Goal: Task Accomplishment & Management: Use online tool/utility

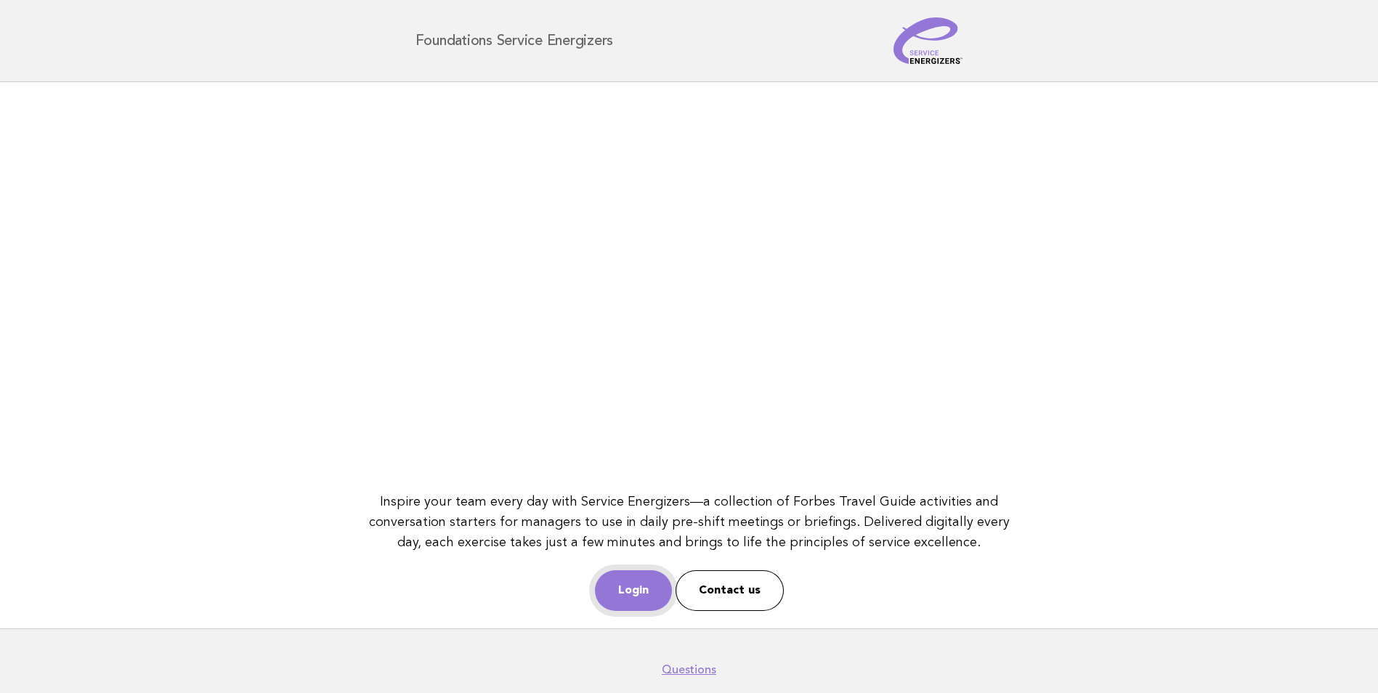
click at [629, 601] on link "Login" at bounding box center [633, 590] width 77 height 41
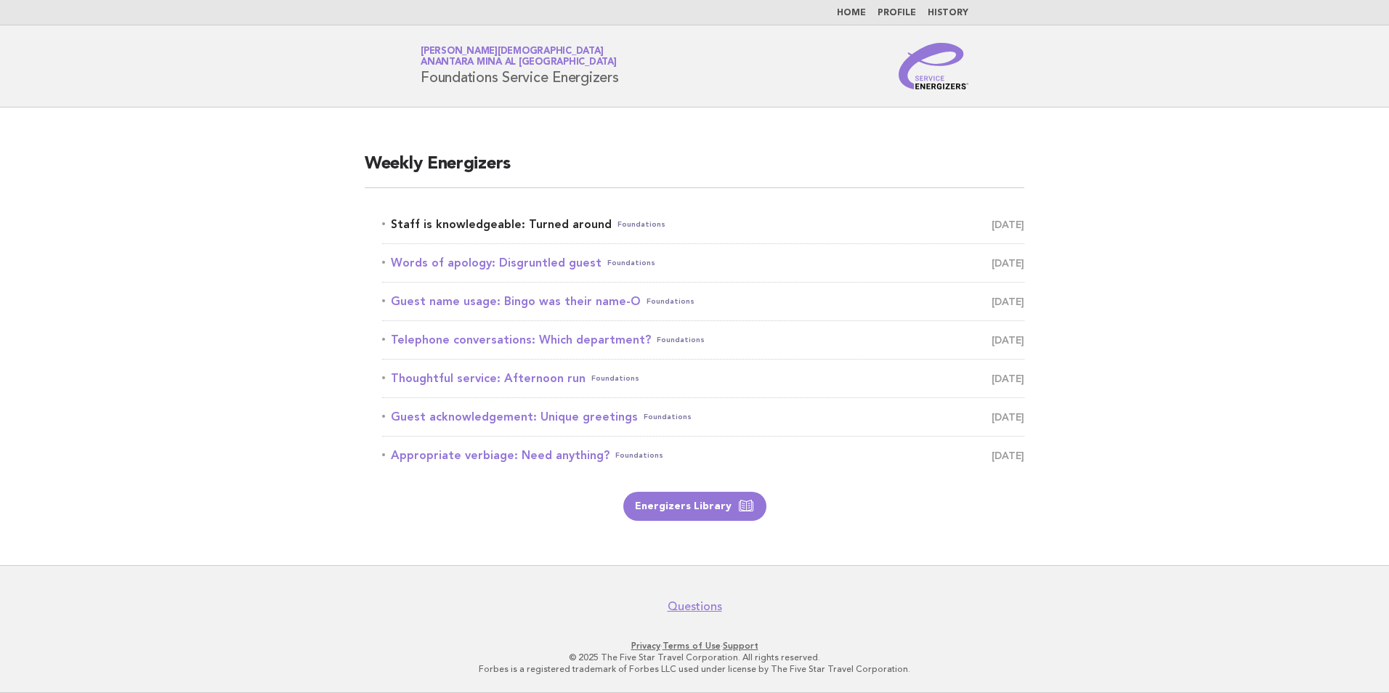
click at [465, 220] on link "Staff is knowledgeable: Turned around Foundations October 10" at bounding box center [703, 224] width 642 height 20
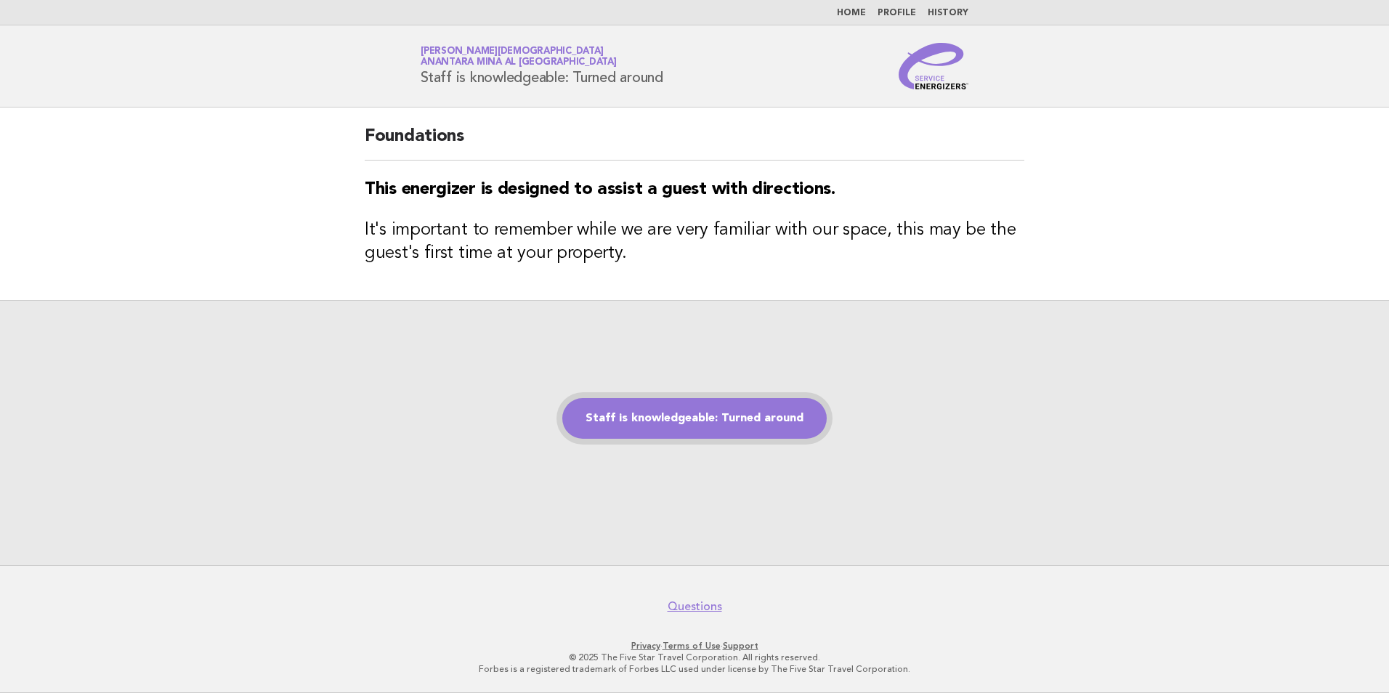
click at [715, 426] on link "Staff is knowledgeable: Turned around" at bounding box center [694, 418] width 264 height 41
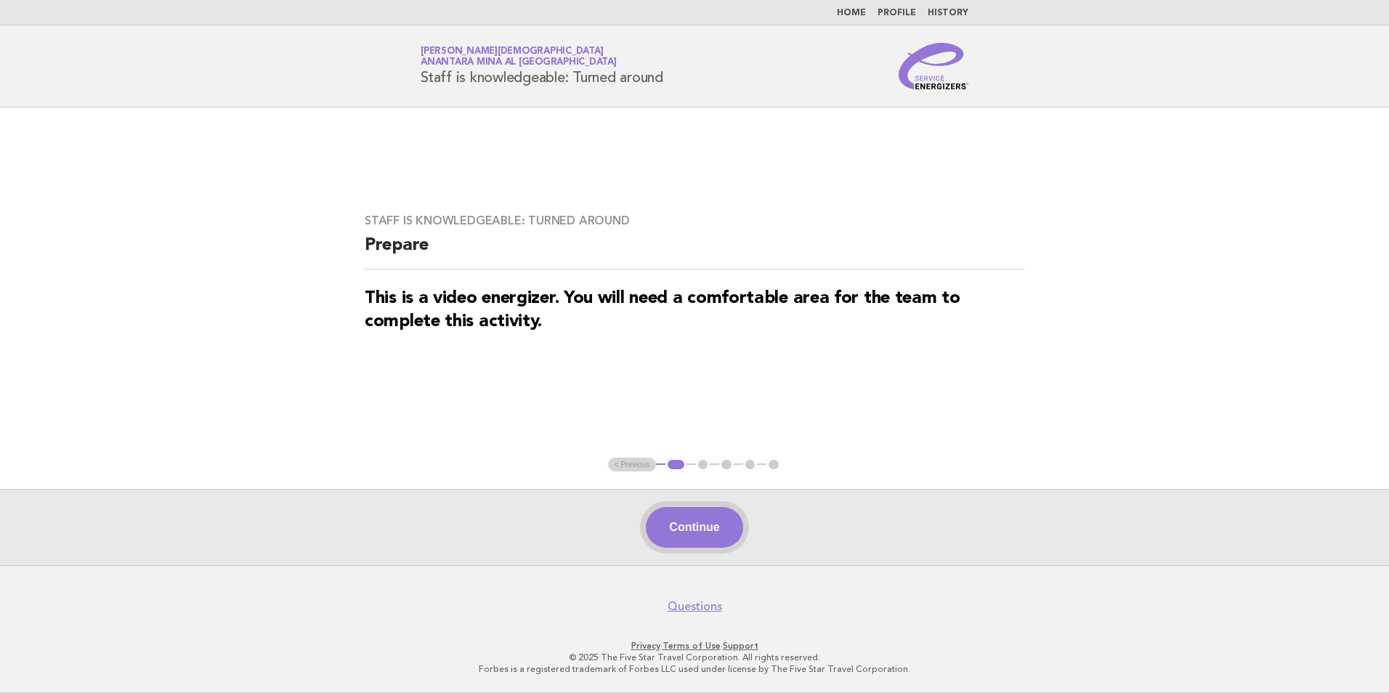
click at [687, 517] on button "Continue" at bounding box center [694, 527] width 97 height 41
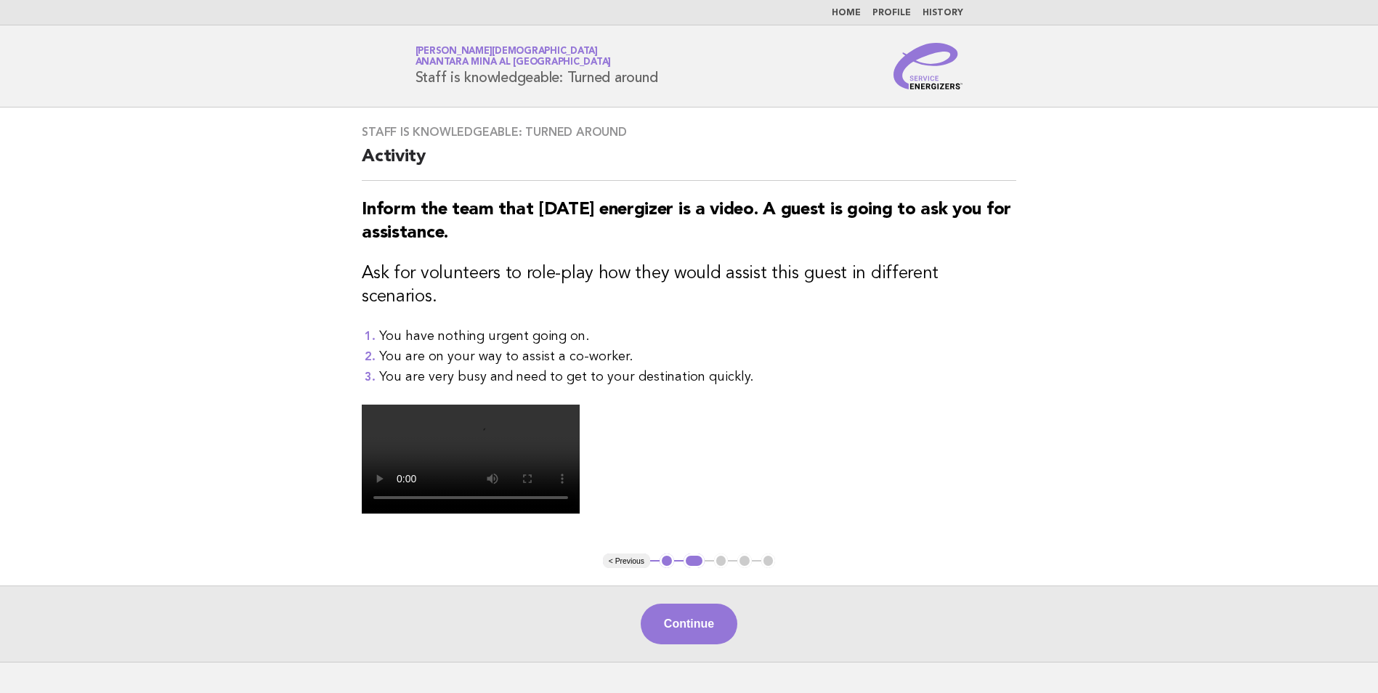
scroll to position [336, 0]
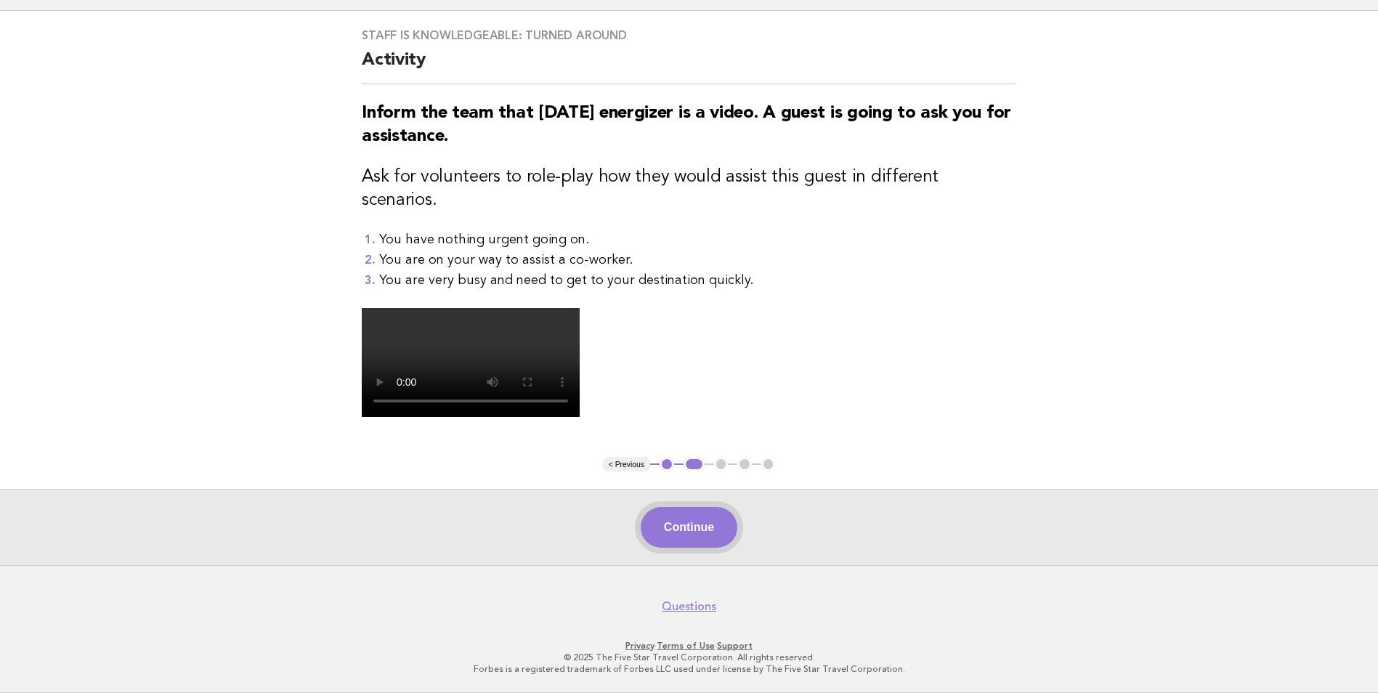
click at [677, 534] on button "Continue" at bounding box center [689, 527] width 97 height 41
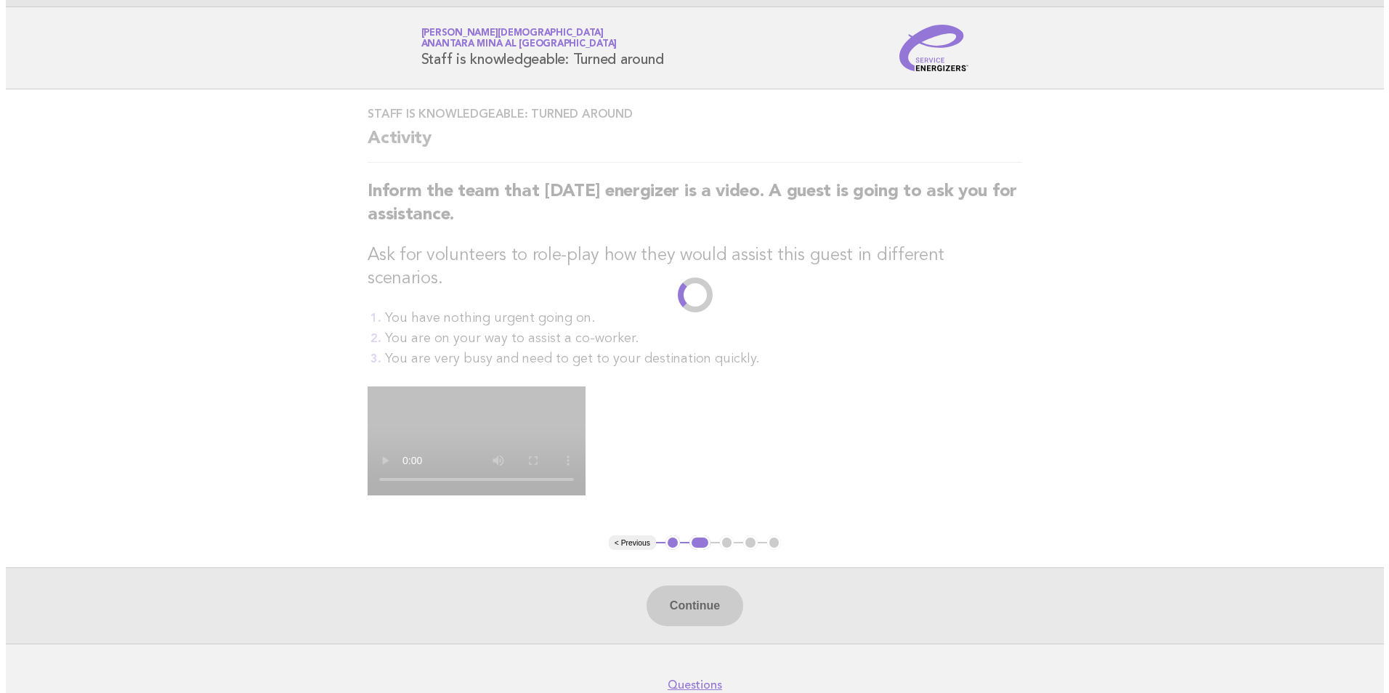
scroll to position [0, 0]
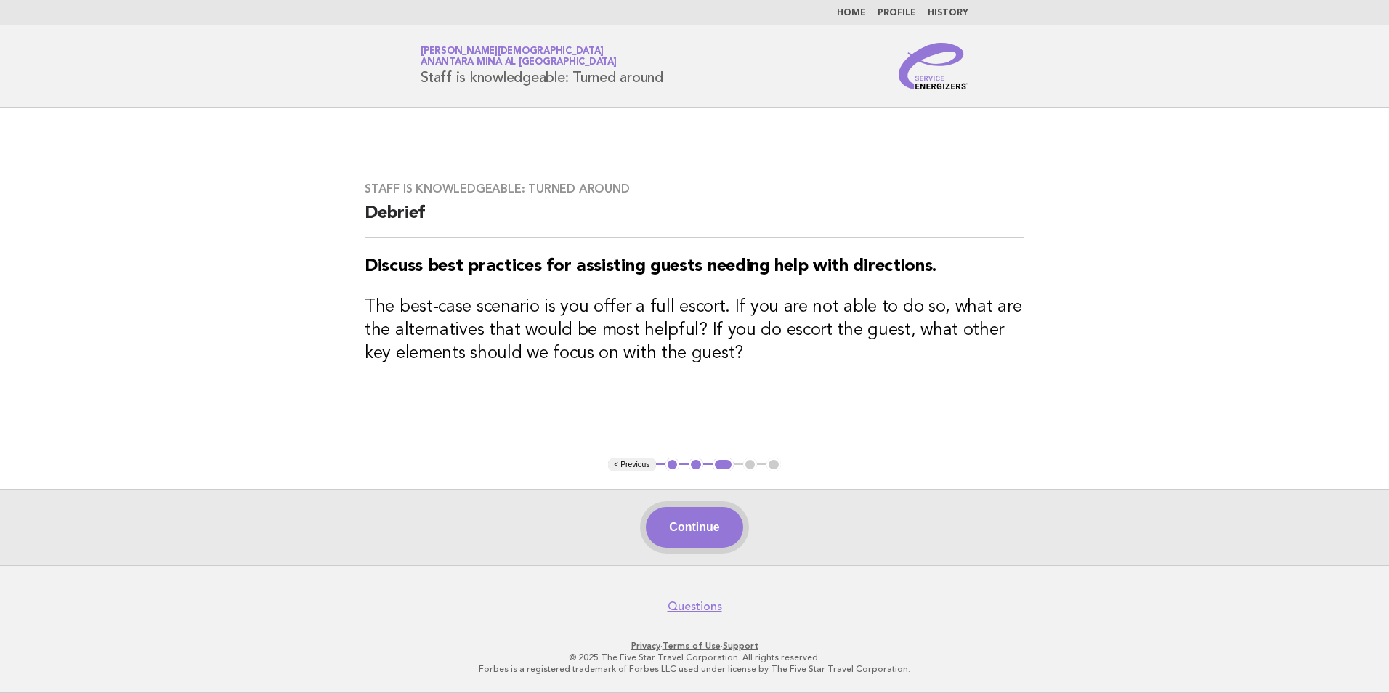
click at [679, 527] on button "Continue" at bounding box center [694, 527] width 97 height 41
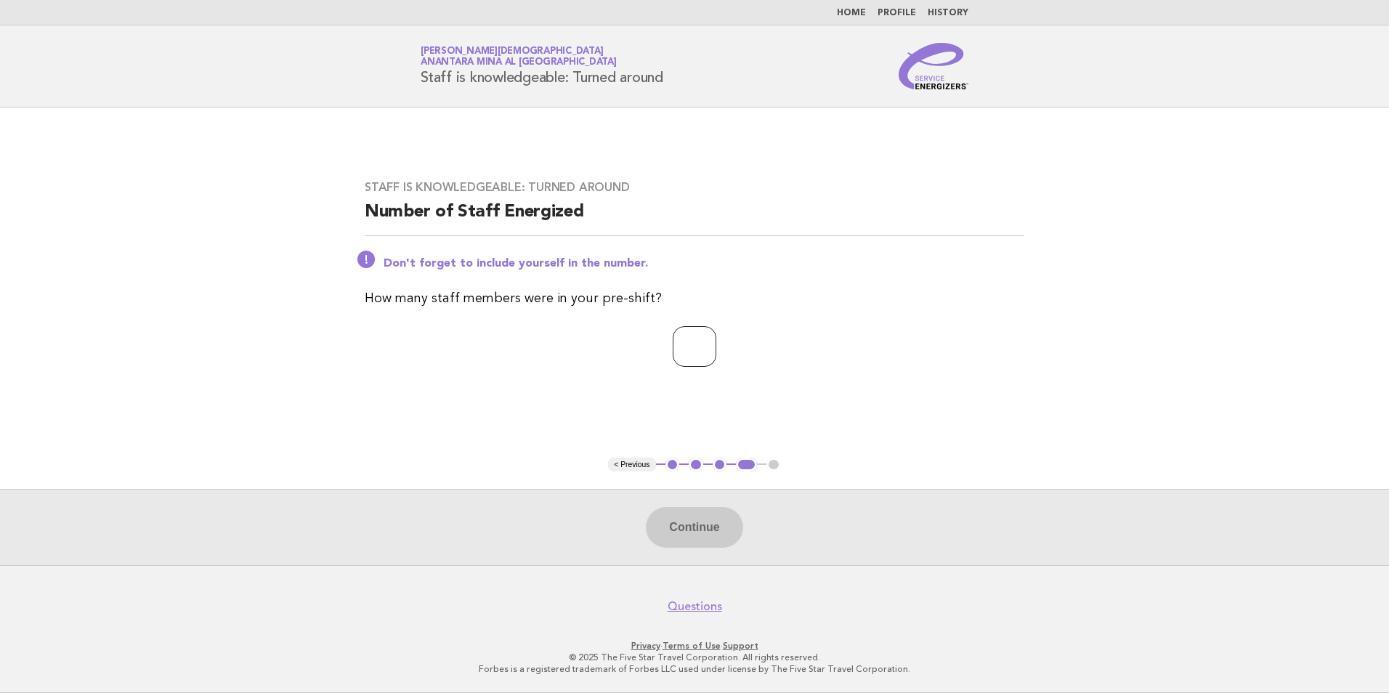
click at [673, 344] on input "number" at bounding box center [695, 346] width 44 height 41
type input "*"
click at [734, 530] on button "Continue" at bounding box center [694, 527] width 97 height 41
